Goal: Task Accomplishment & Management: Use online tool/utility

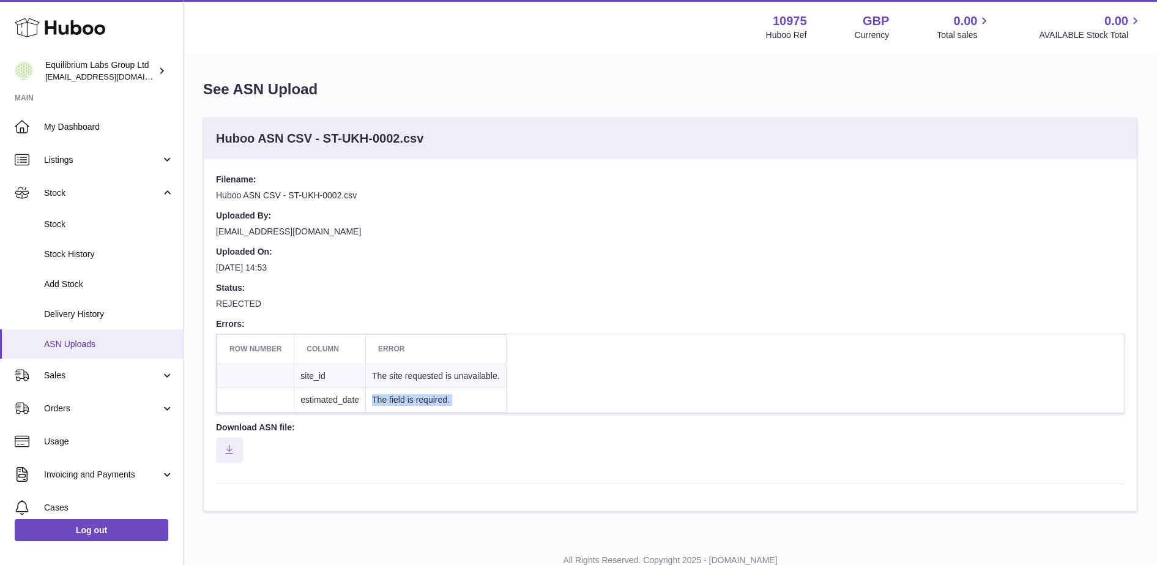
click at [95, 336] on link "ASN Uploads" at bounding box center [91, 344] width 183 height 30
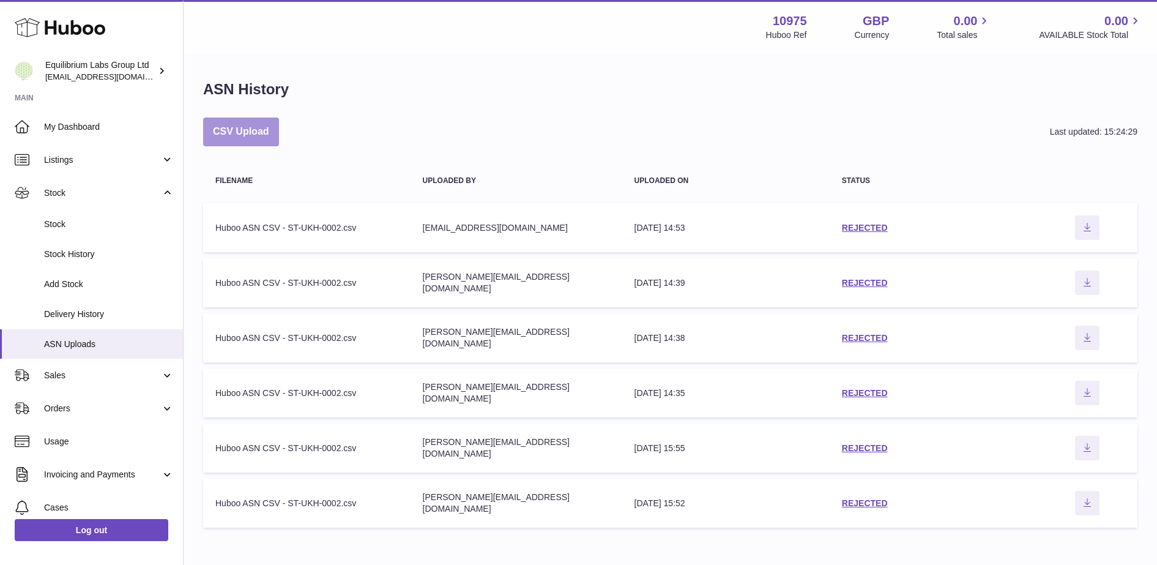
click at [279, 133] on button "CSV Upload" at bounding box center [241, 132] width 76 height 29
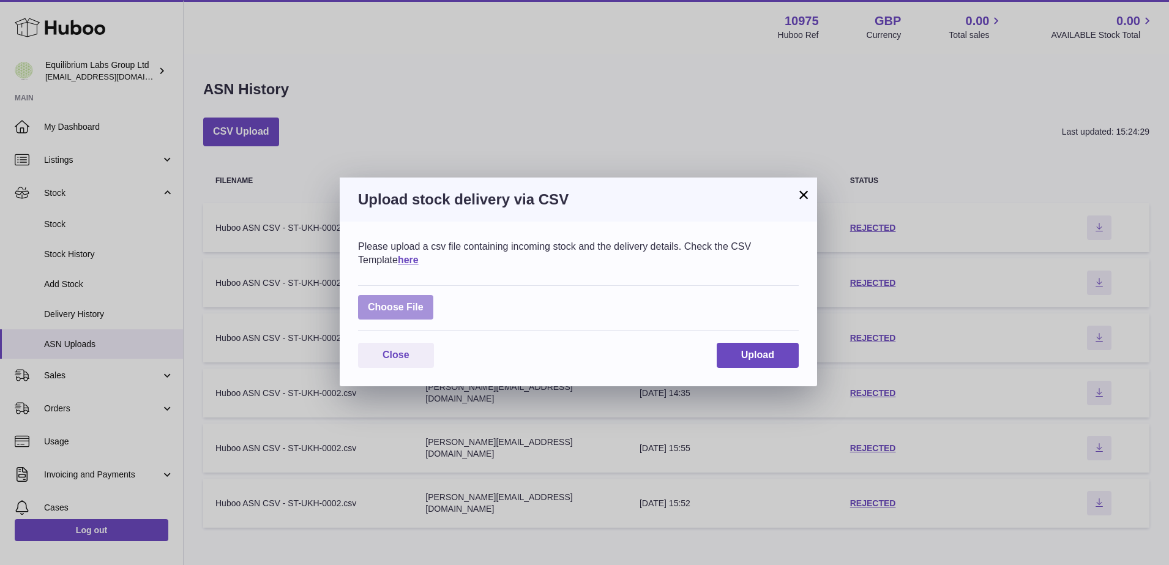
click at [404, 300] on label at bounding box center [395, 307] width 75 height 25
click at [424, 301] on input "file" at bounding box center [424, 301] width 1 height 1
type input "**********"
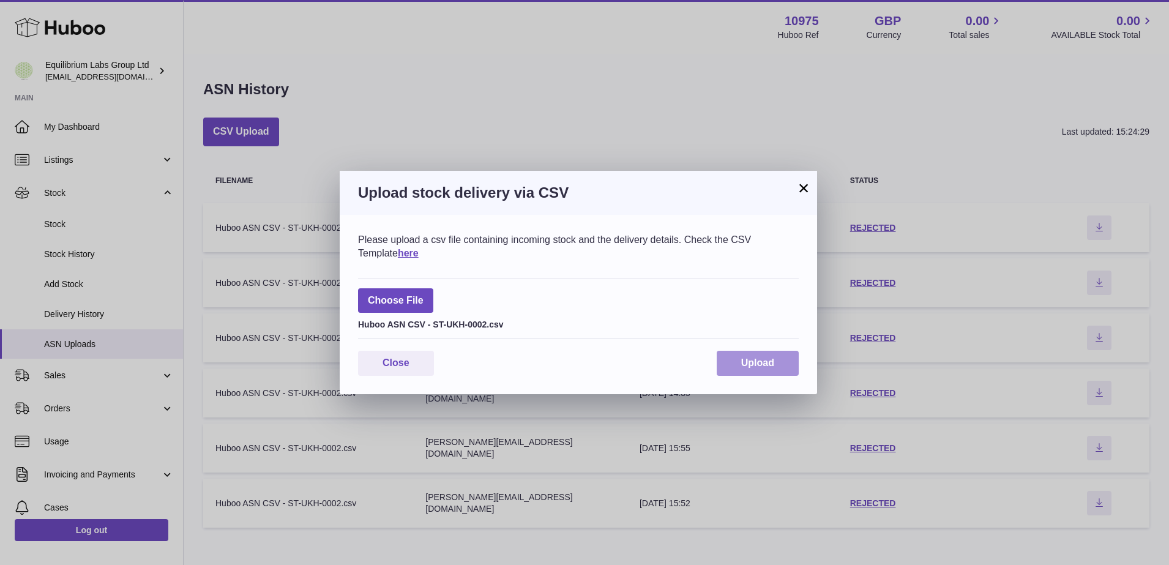
click at [774, 372] on button "Upload" at bounding box center [758, 363] width 82 height 25
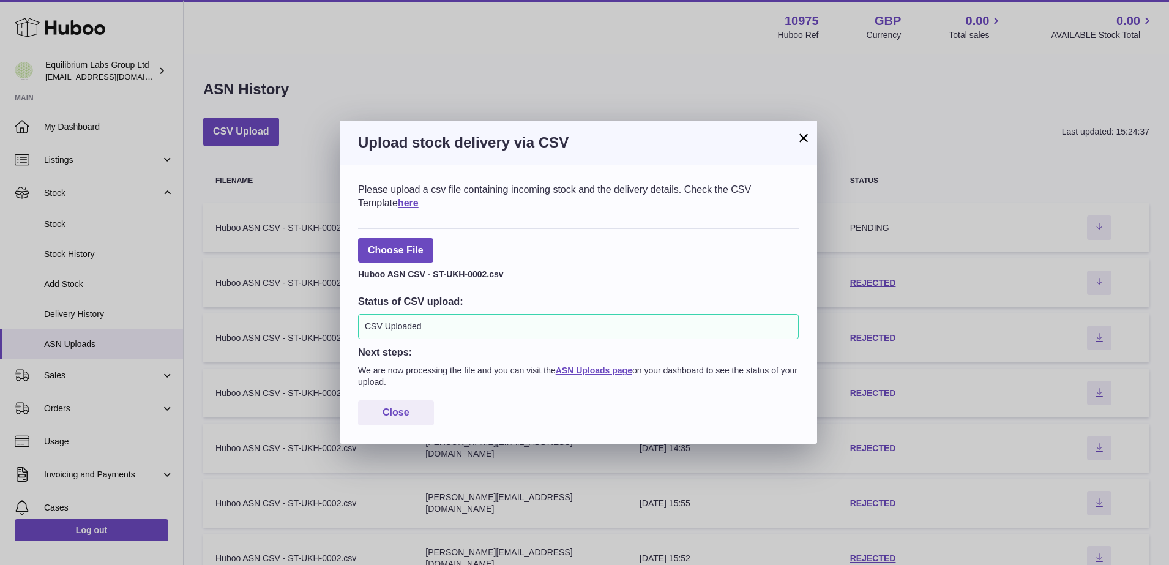
click at [799, 136] on button "×" at bounding box center [803, 137] width 15 height 15
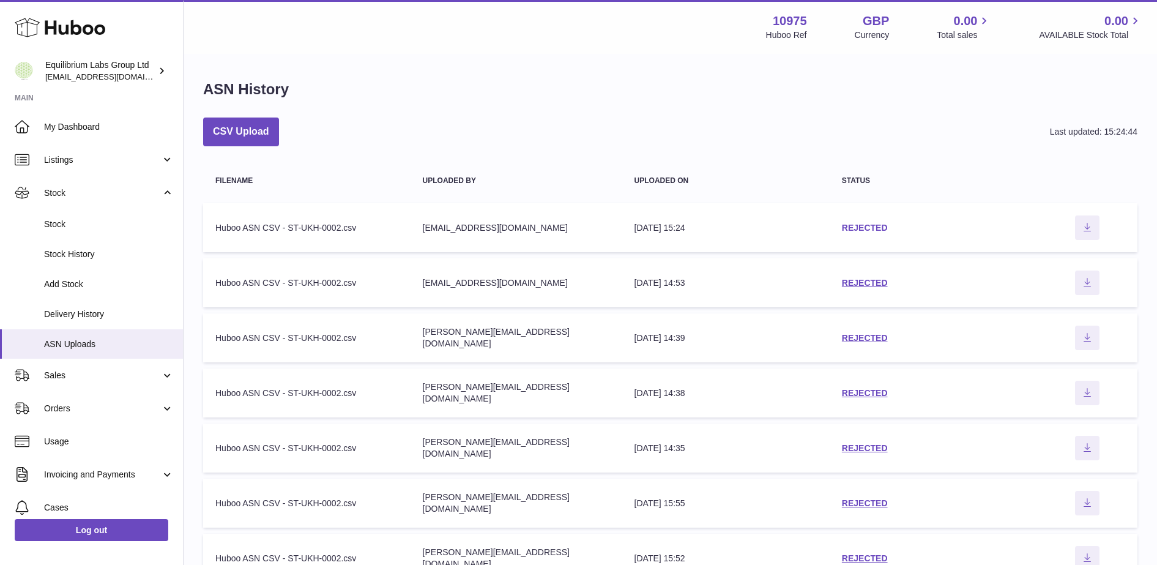
click at [875, 231] on link "REJECTED" at bounding box center [865, 228] width 46 height 10
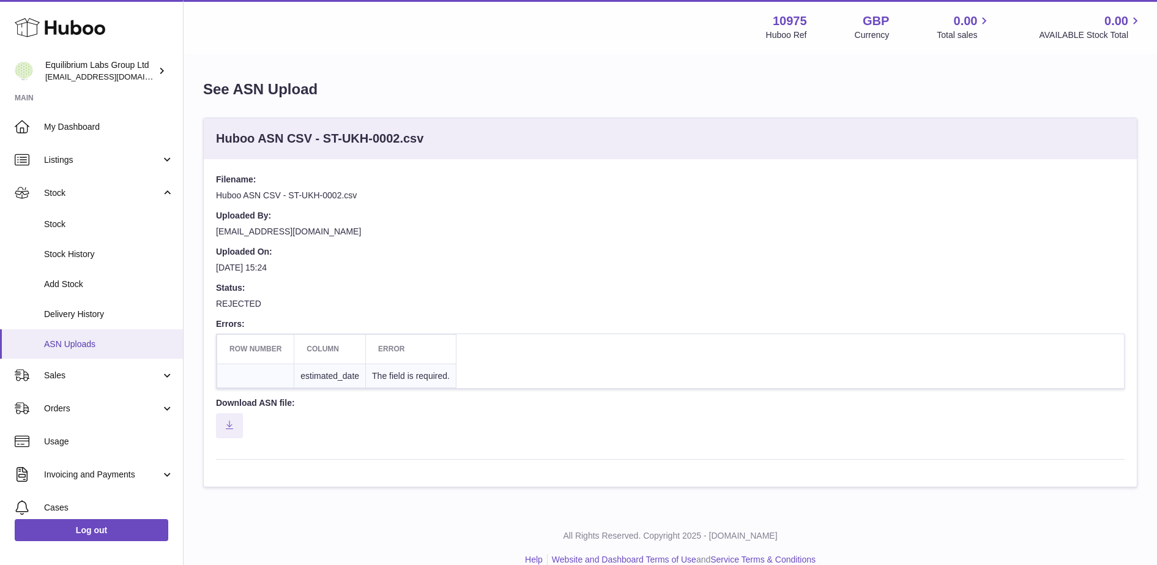
click at [136, 343] on span "ASN Uploads" at bounding box center [109, 344] width 130 height 12
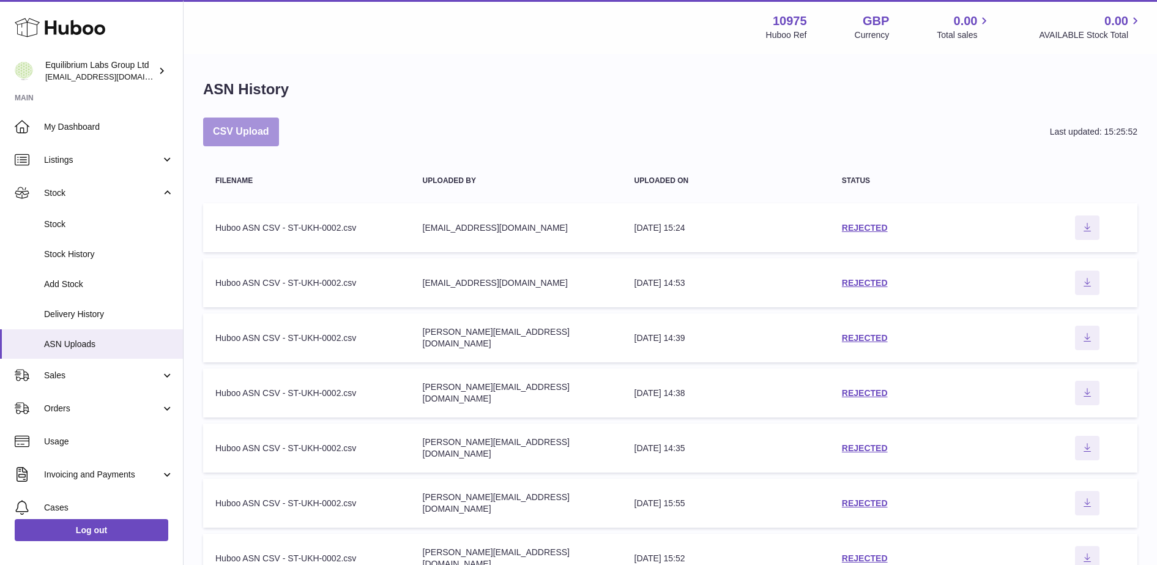
click at [279, 140] on button "CSV Upload" at bounding box center [241, 132] width 76 height 29
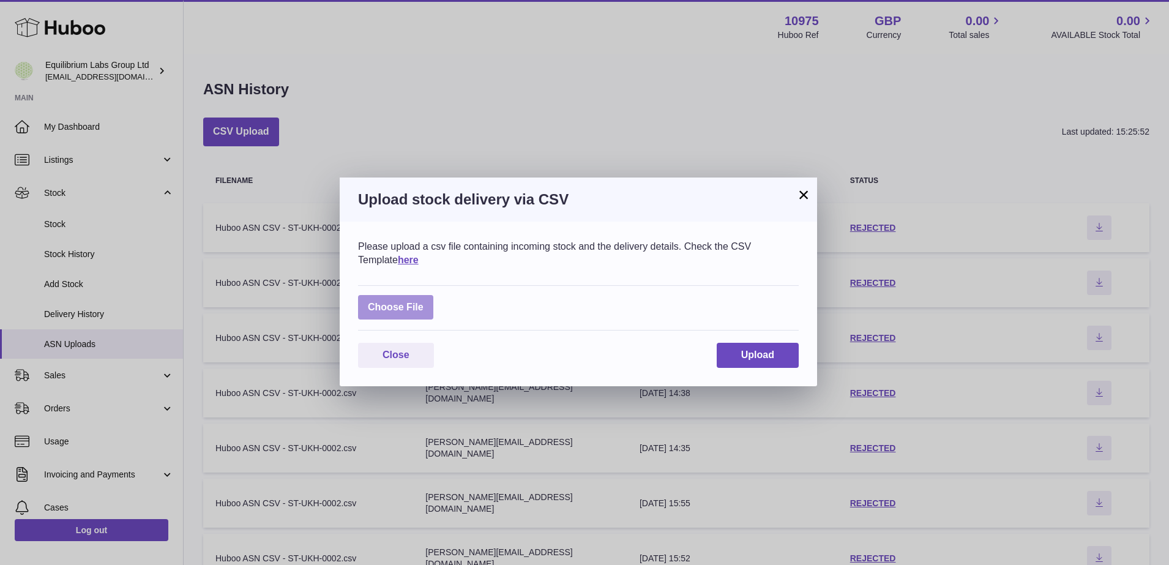
click at [416, 298] on label at bounding box center [395, 307] width 75 height 25
click at [424, 301] on input "file" at bounding box center [424, 301] width 1 height 1
type input "**********"
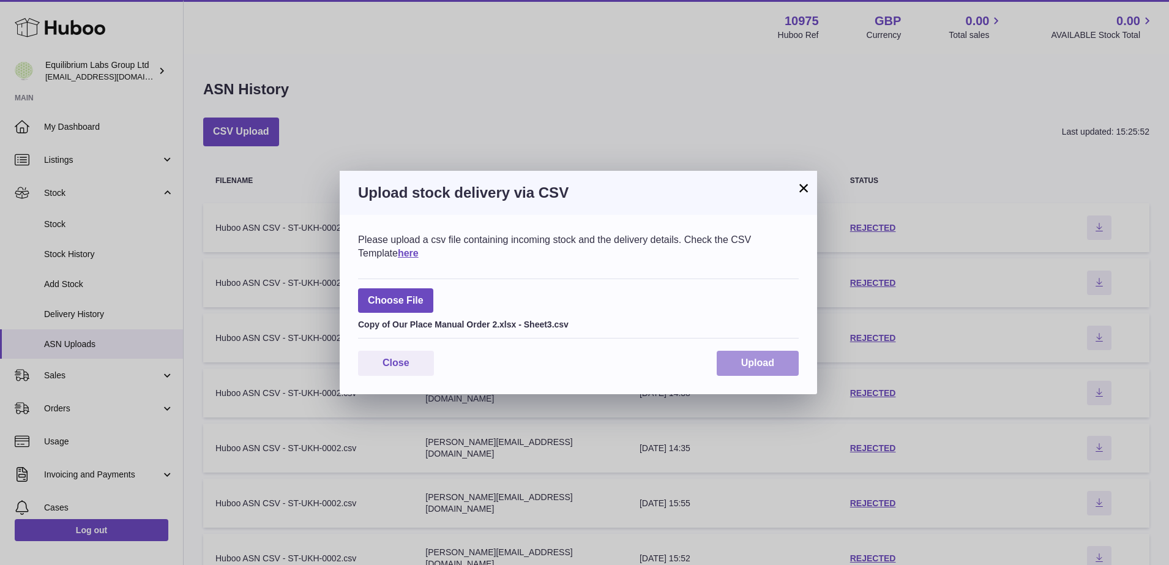
click at [768, 364] on span "Upload" at bounding box center [757, 362] width 33 height 10
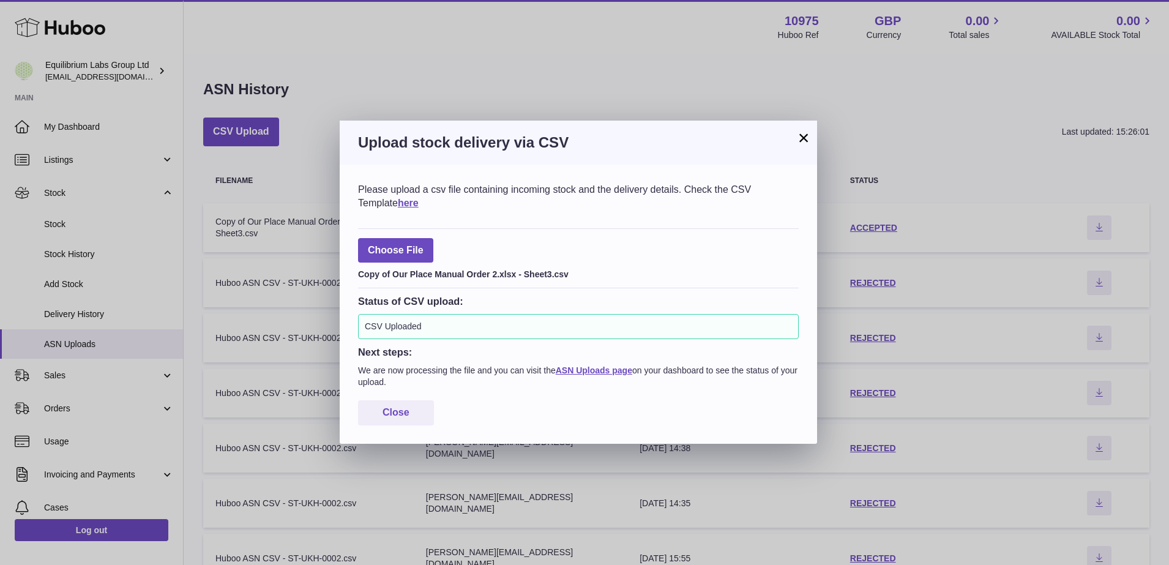
click at [801, 130] on button "×" at bounding box center [803, 137] width 15 height 15
